Goal: Task Accomplishment & Management: Use online tool/utility

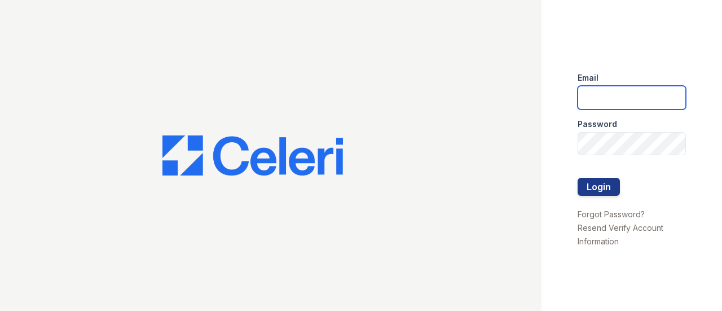
click at [607, 102] on input "email" at bounding box center [631, 98] width 108 height 24
type input "[EMAIL_ADDRESS][DOMAIN_NAME]"
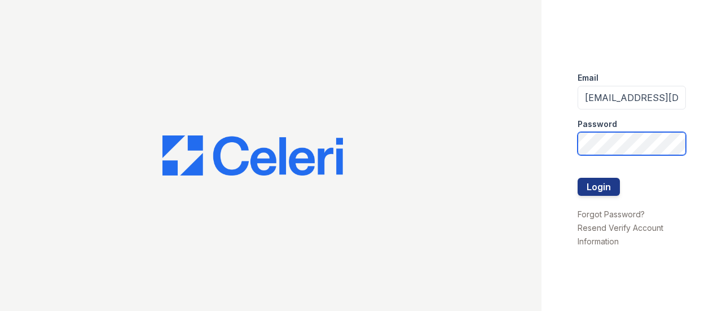
click at [577, 178] on button "Login" at bounding box center [598, 187] width 42 height 18
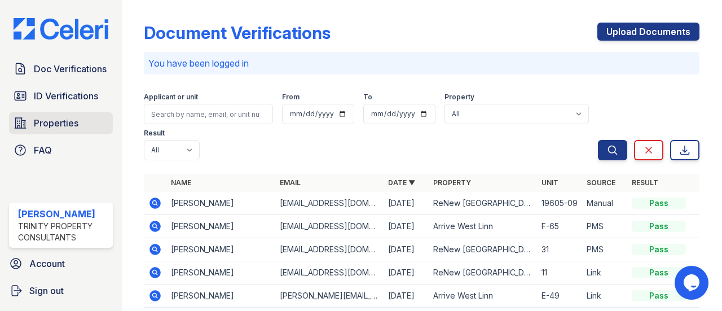
drag, startPoint x: 73, startPoint y: 125, endPoint x: 87, endPoint y: 122, distance: 14.3
click at [73, 124] on span "Properties" at bounding box center [56, 123] width 45 height 14
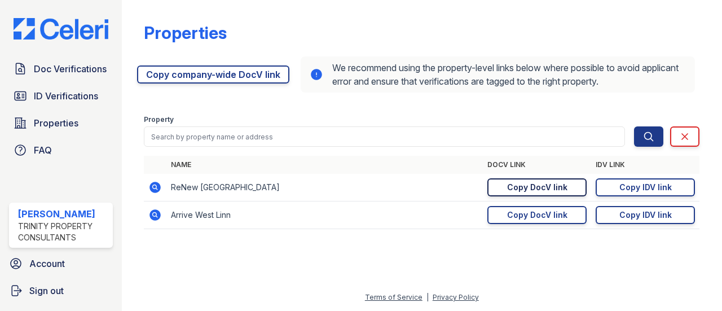
click at [545, 183] on div "Copy DocV link" at bounding box center [537, 187] width 60 height 11
click at [622, 189] on div "Copy IDV link" at bounding box center [645, 187] width 52 height 11
